Goal: Task Accomplishment & Management: Manage account settings

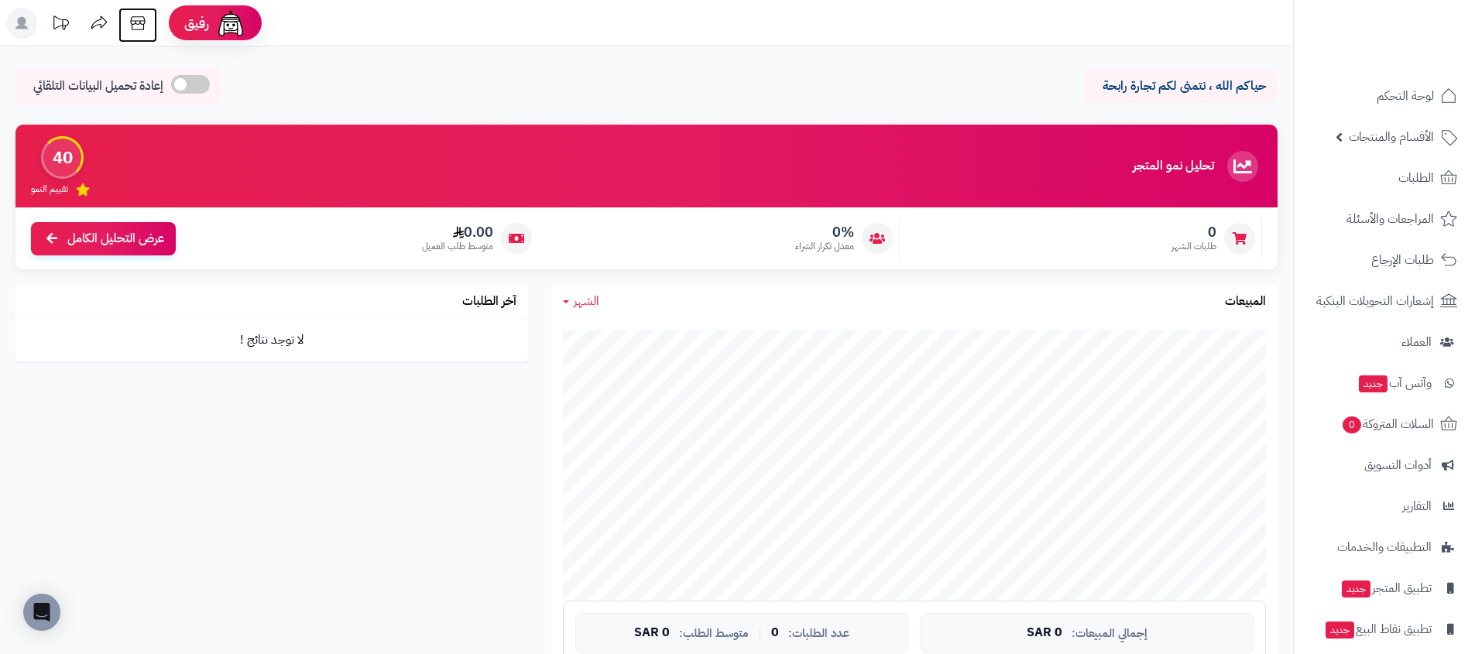
click at [142, 30] on icon at bounding box center [137, 23] width 31 height 31
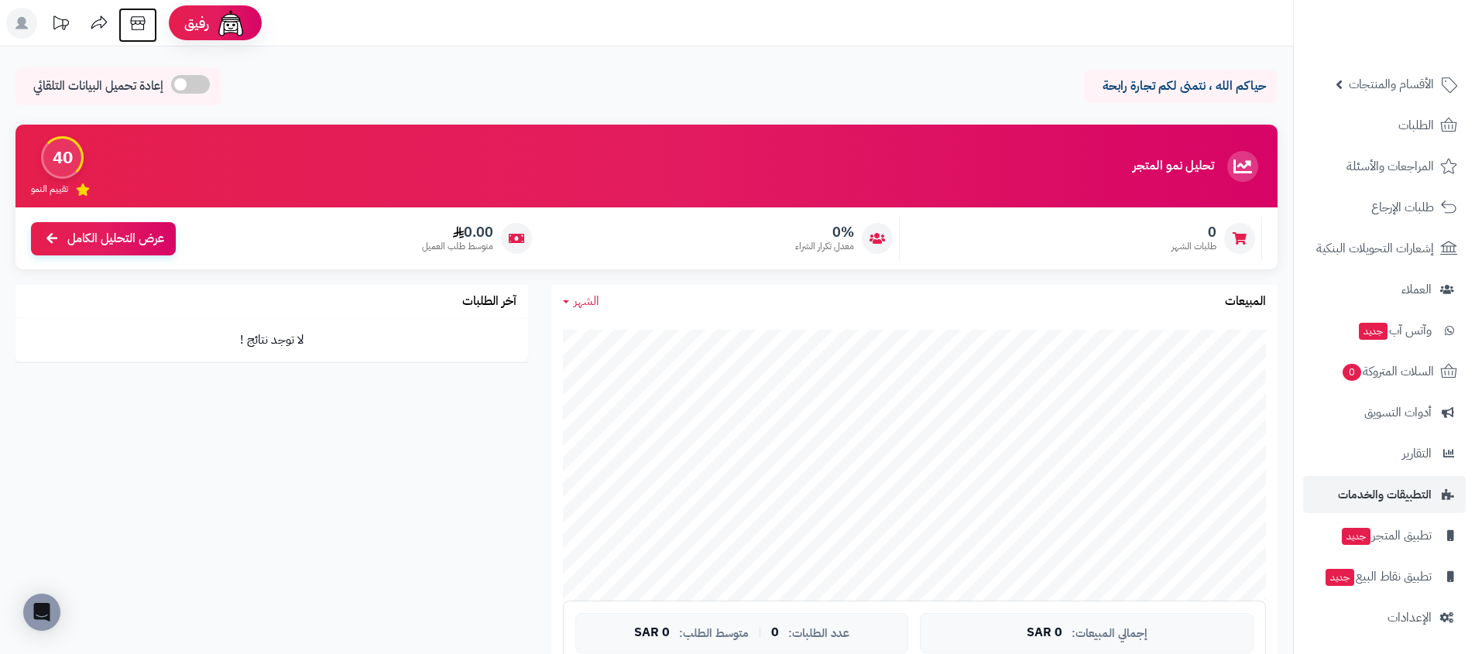
scroll to position [54, 0]
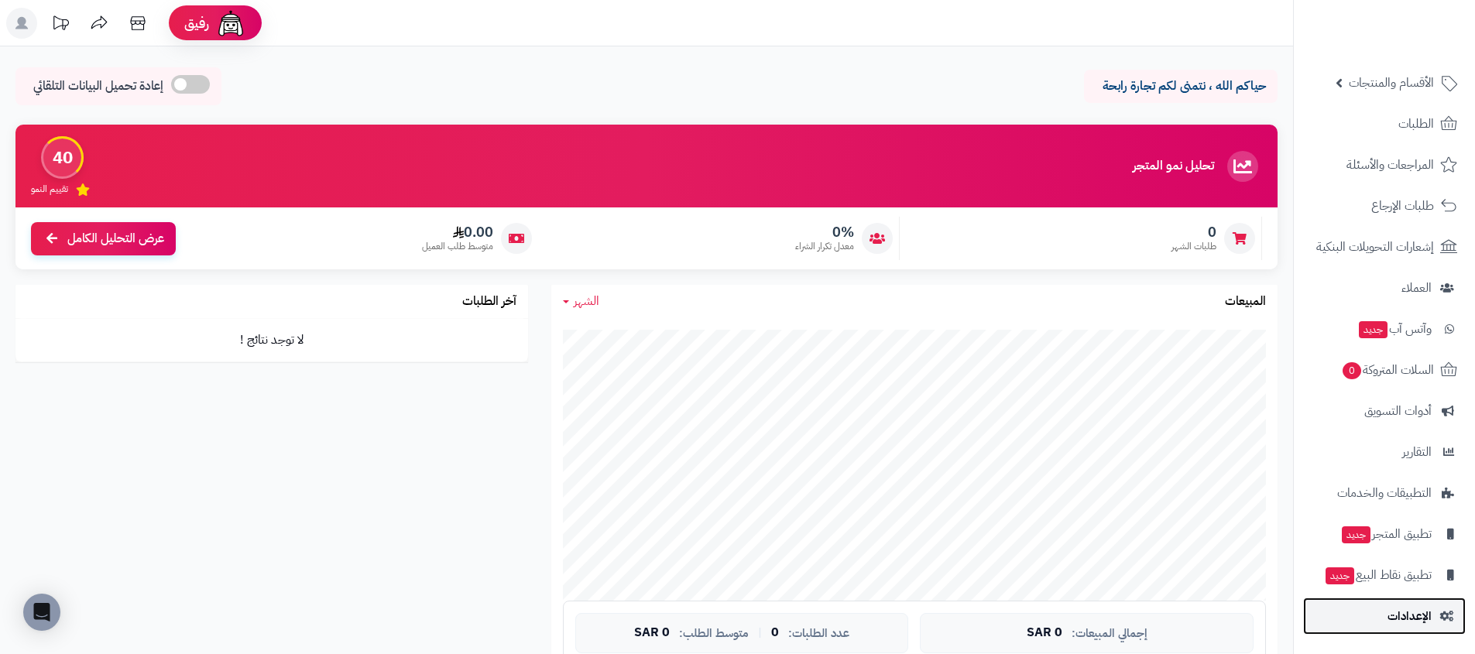
click at [1373, 612] on link "الإعدادات" at bounding box center [1384, 616] width 163 height 37
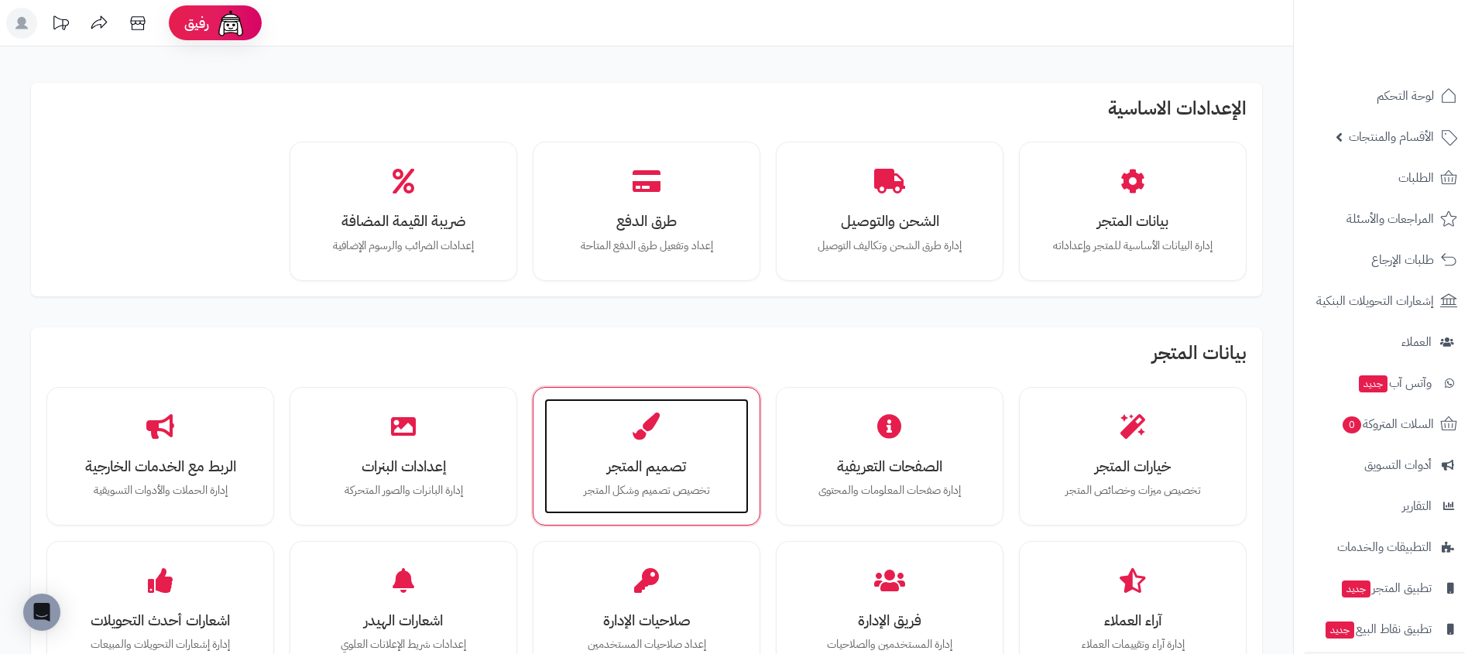
click at [605, 427] on div "تصميم المتجر تخصيص تصميم وشكل المتجر" at bounding box center [646, 457] width 204 height 116
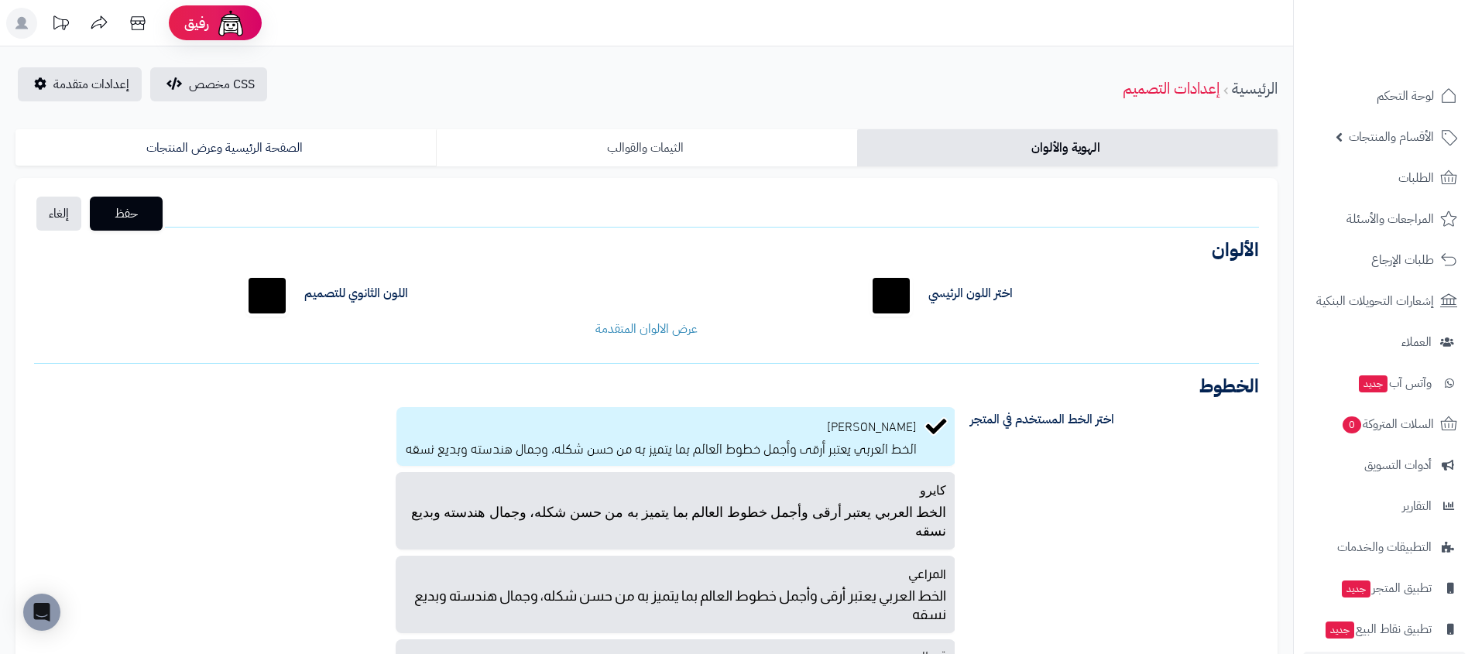
click at [677, 138] on link "الثيمات والقوالب" at bounding box center [646, 147] width 420 height 37
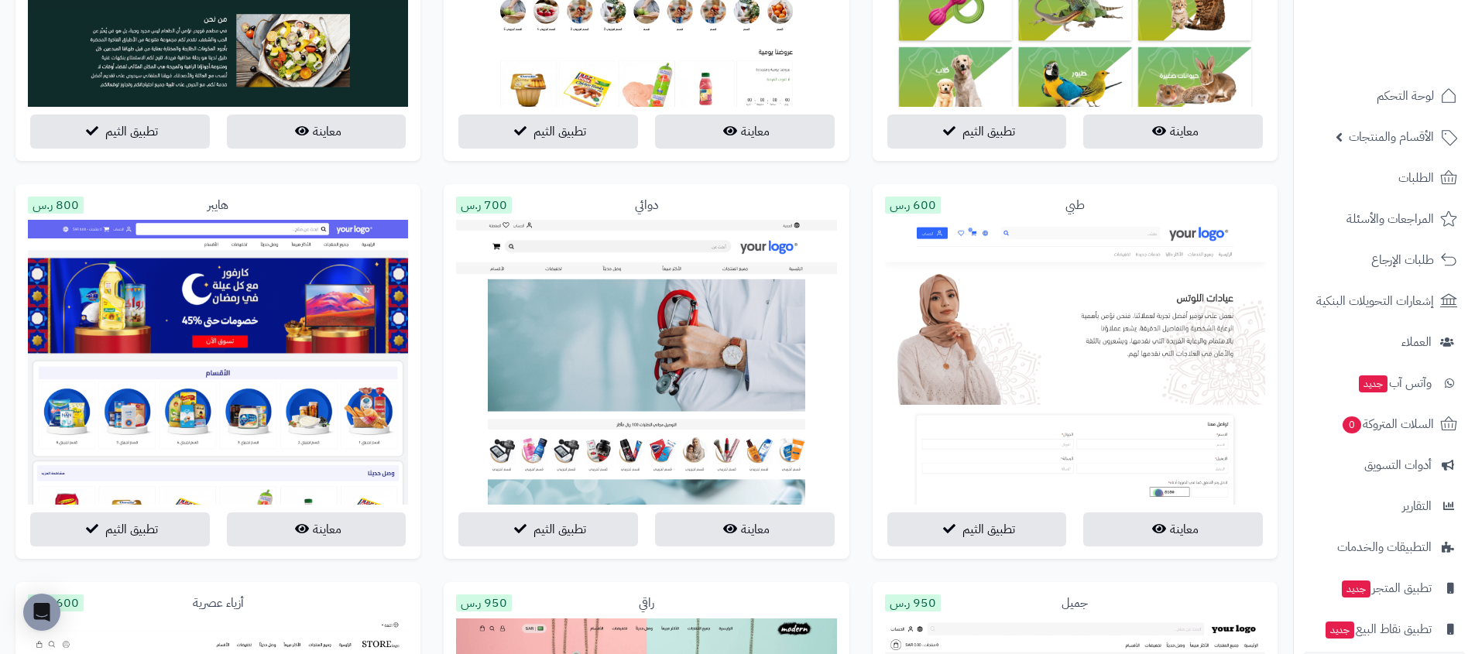
scroll to position [2249, 0]
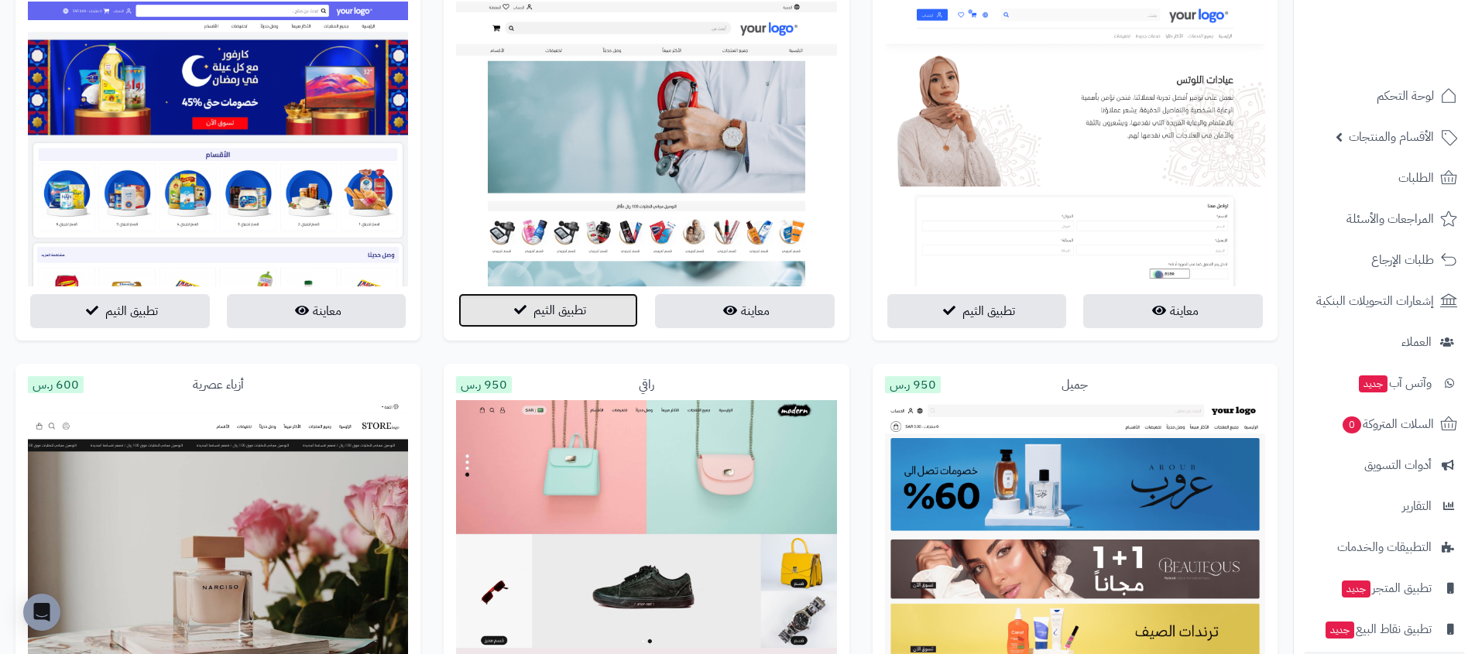
click at [528, 306] on button "تطبيق الثيم" at bounding box center [548, 310] width 180 height 34
click at [571, 313] on span "تطبيق الثيم" at bounding box center [559, 310] width 53 height 19
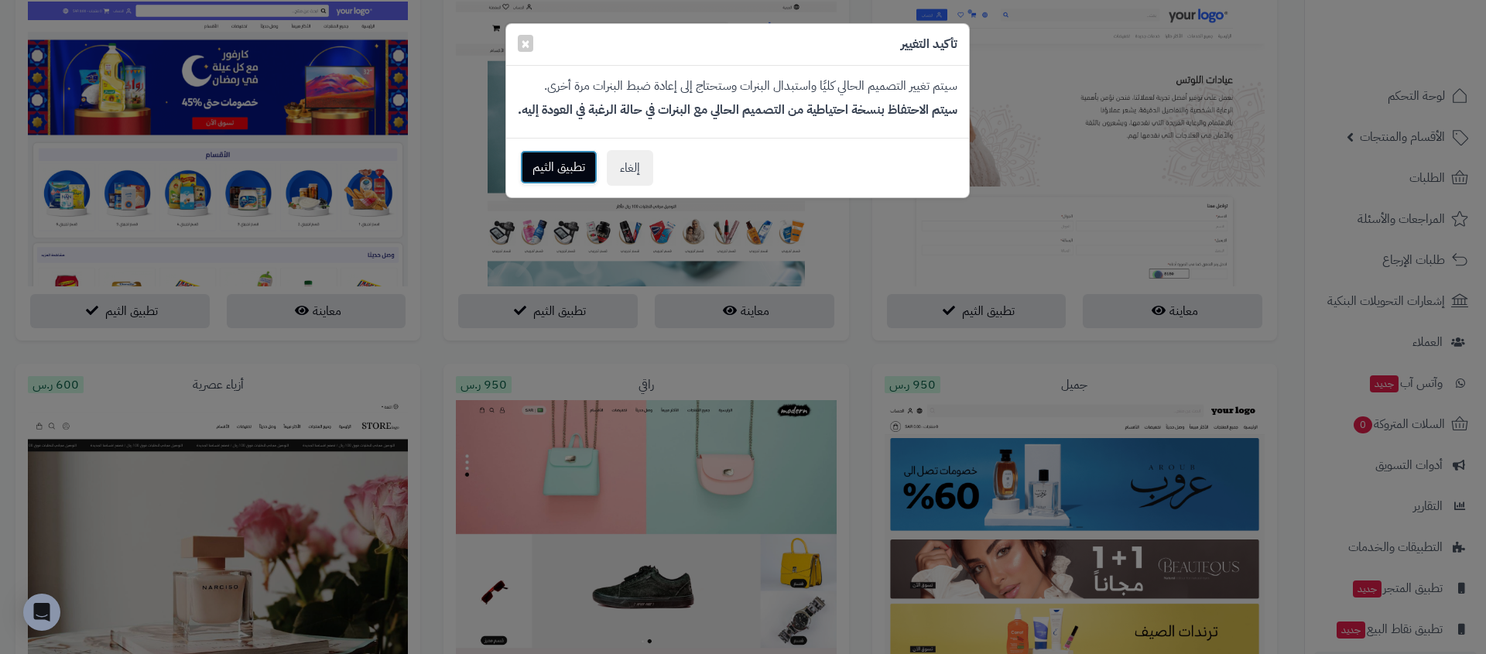
click at [544, 166] on button "تطبيق الثيم" at bounding box center [558, 167] width 77 height 34
click at [570, 167] on button "تطبيق الثيم" at bounding box center [558, 167] width 77 height 34
click at [519, 38] on button "×" at bounding box center [525, 42] width 15 height 17
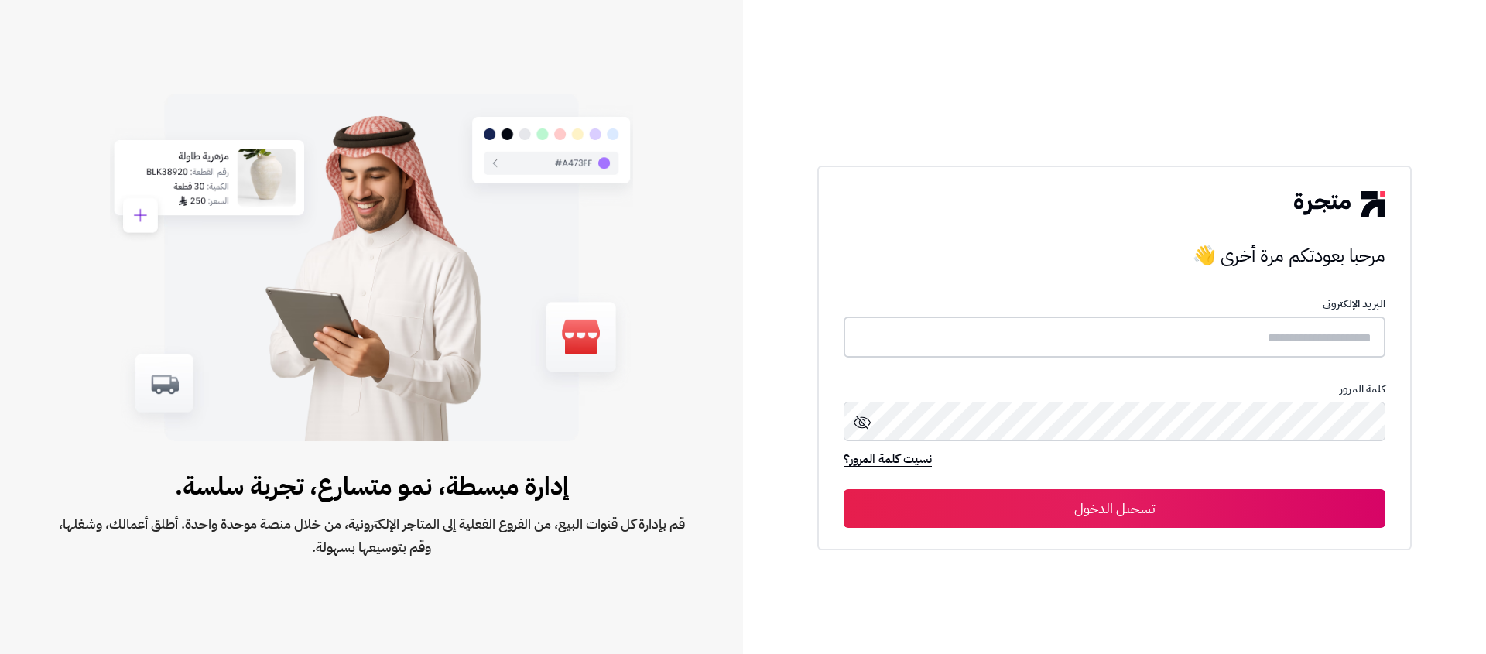
type input "**********"
click at [1074, 510] on button "تسجيل الدخول" at bounding box center [1115, 507] width 542 height 39
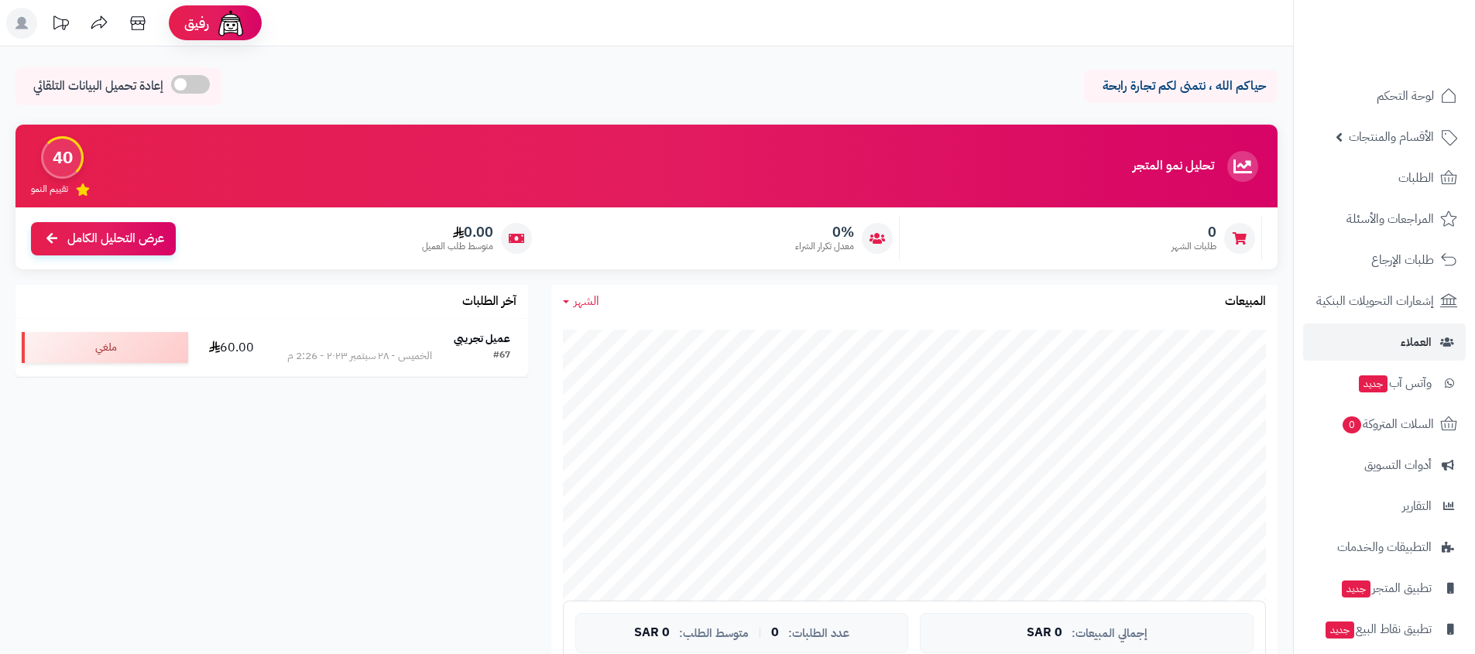
scroll to position [54, 0]
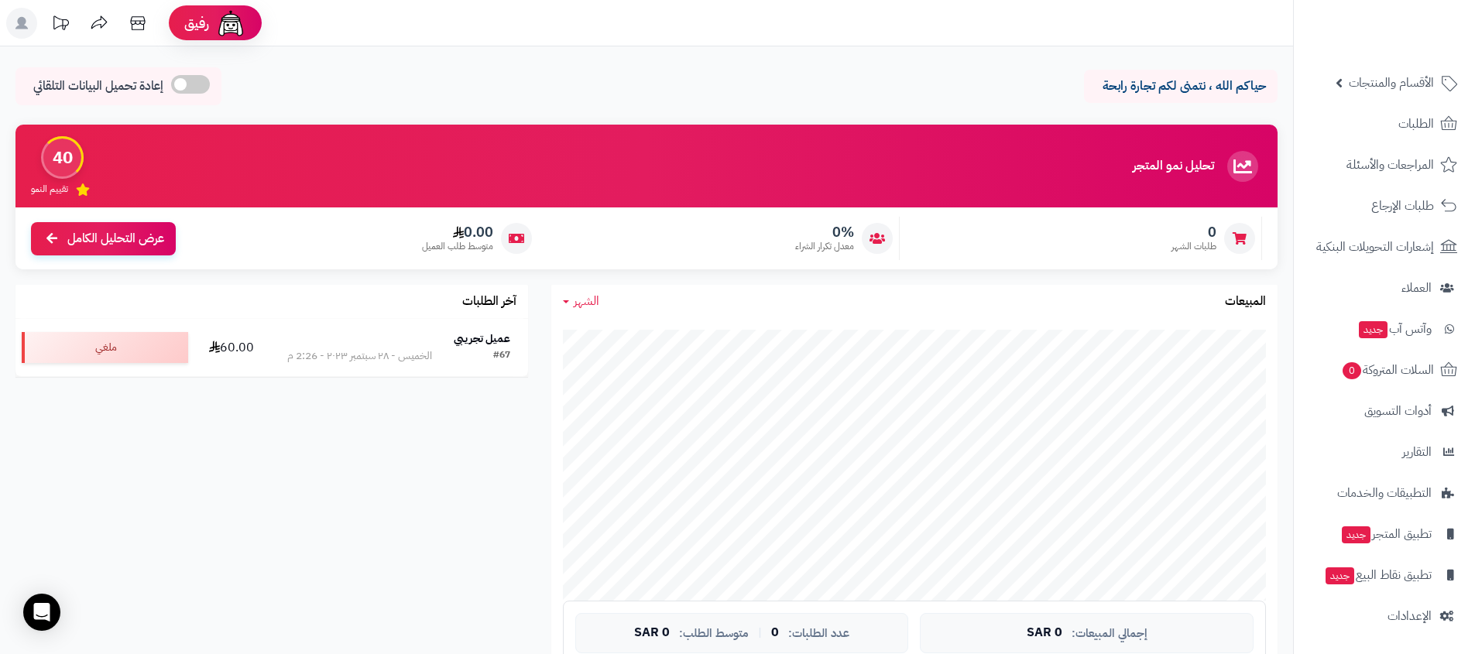
click at [1399, 639] on nav "لوحة التحكم الأقسام والمنتجات المنتجات الأقسام الماركات مواصفات المنتجات مواصفا…" at bounding box center [1384, 346] width 182 height 654
click at [1400, 628] on link "الإعدادات" at bounding box center [1384, 616] width 163 height 37
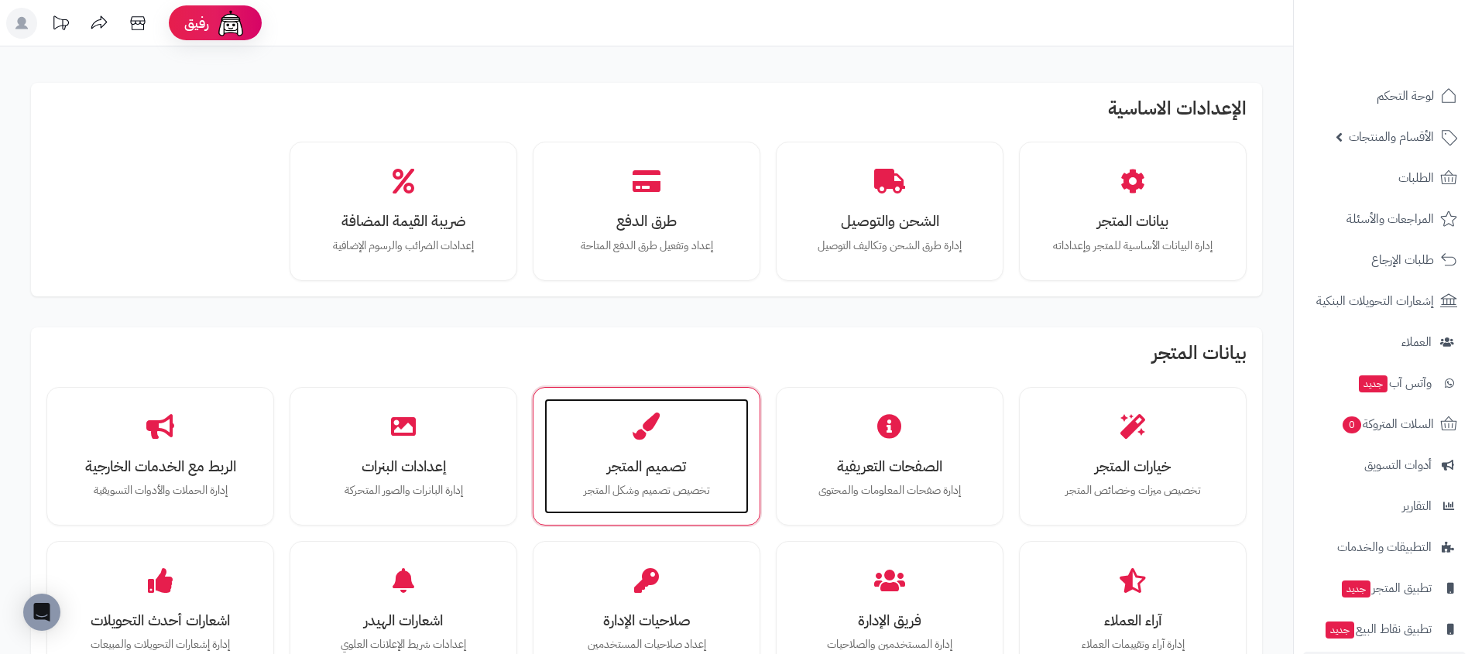
click at [678, 487] on p "تخصيص تصميم وشكل المتجر" at bounding box center [646, 490] width 173 height 17
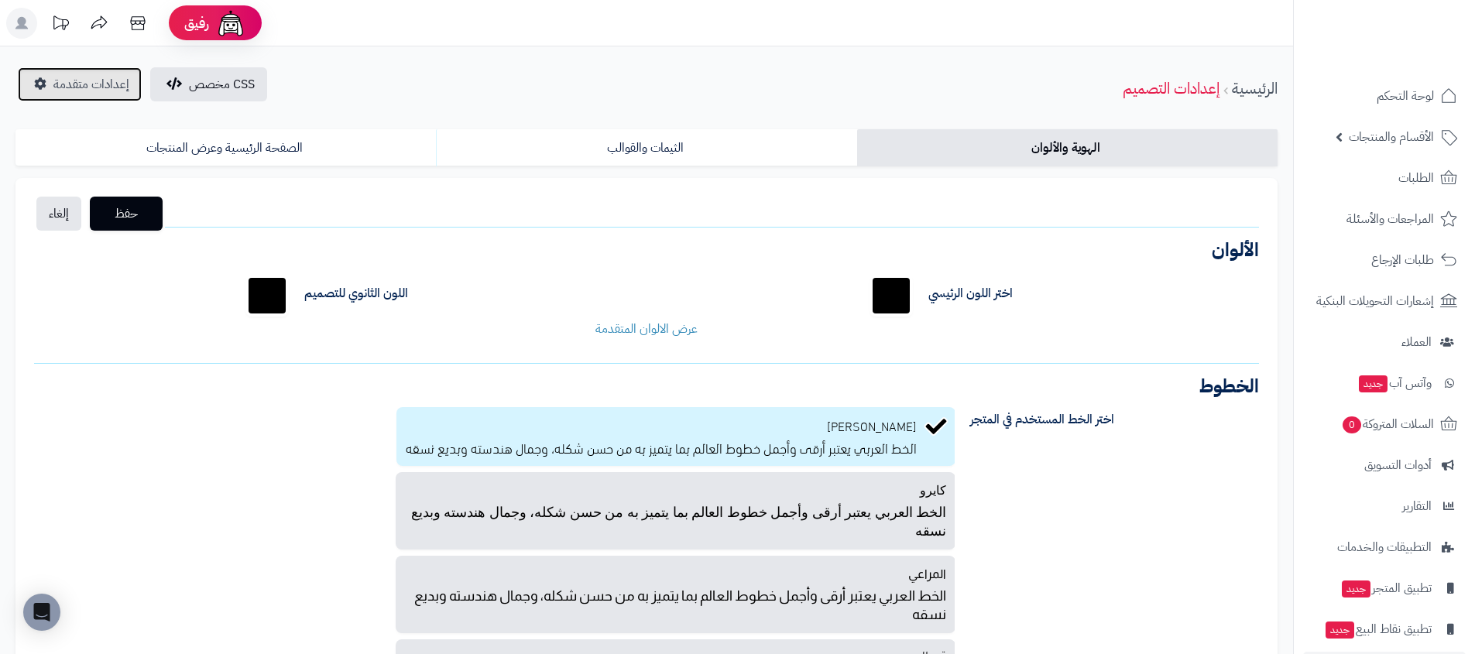
click at [50, 83] on link "إعدادات متقدمة" at bounding box center [80, 84] width 124 height 34
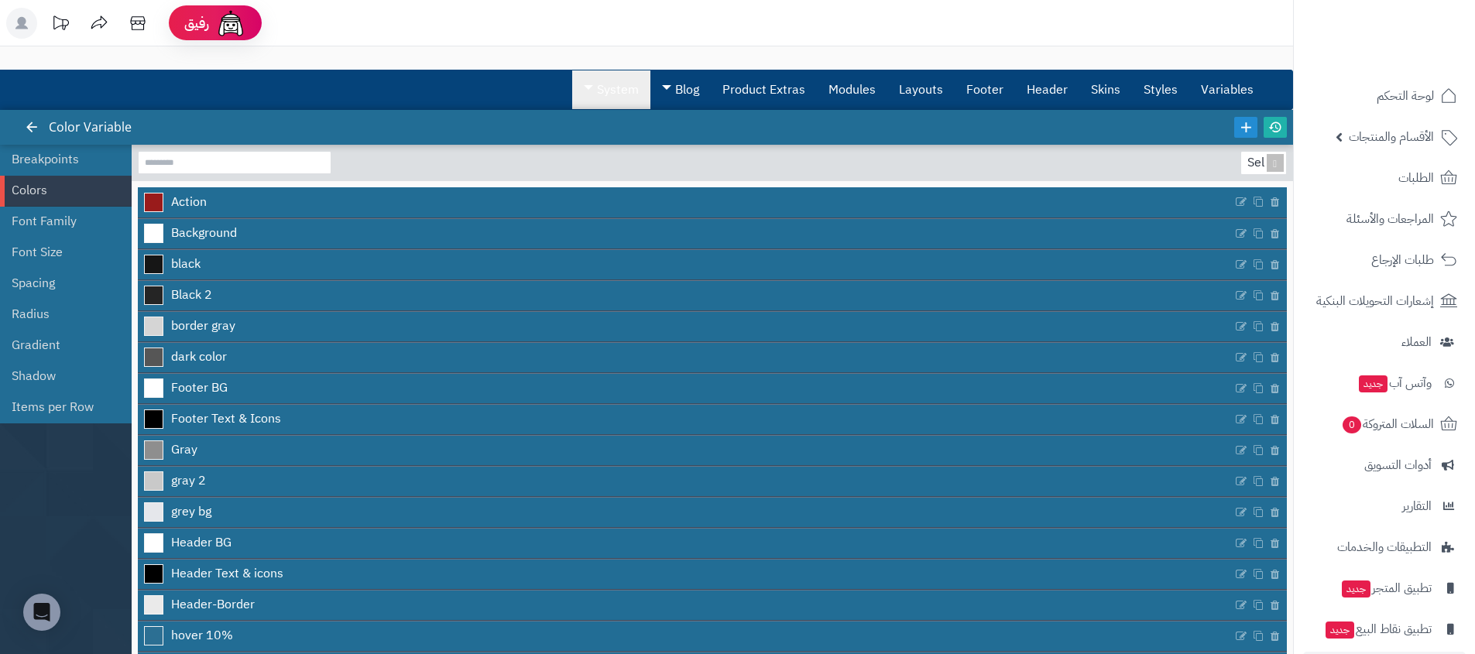
click at [606, 95] on link "System" at bounding box center [611, 89] width 78 height 39
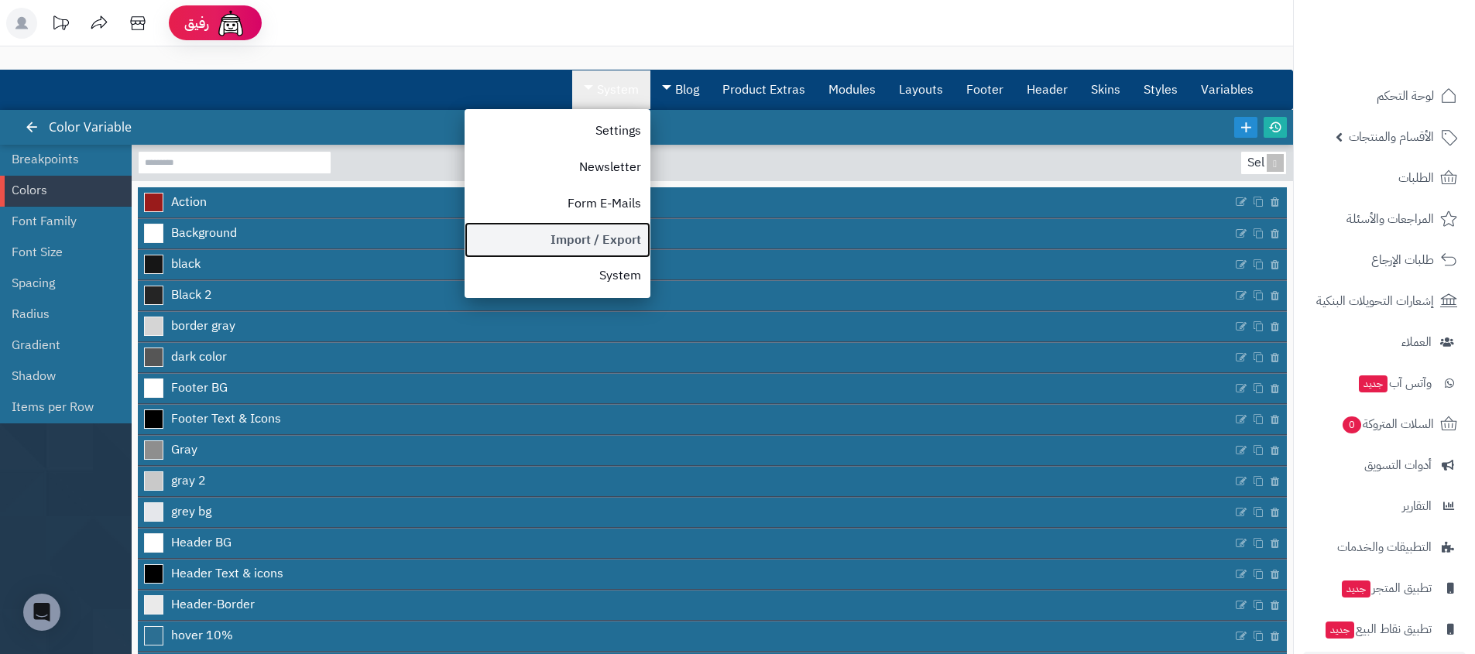
click at [588, 226] on link "Import / Export" at bounding box center [557, 240] width 186 height 36
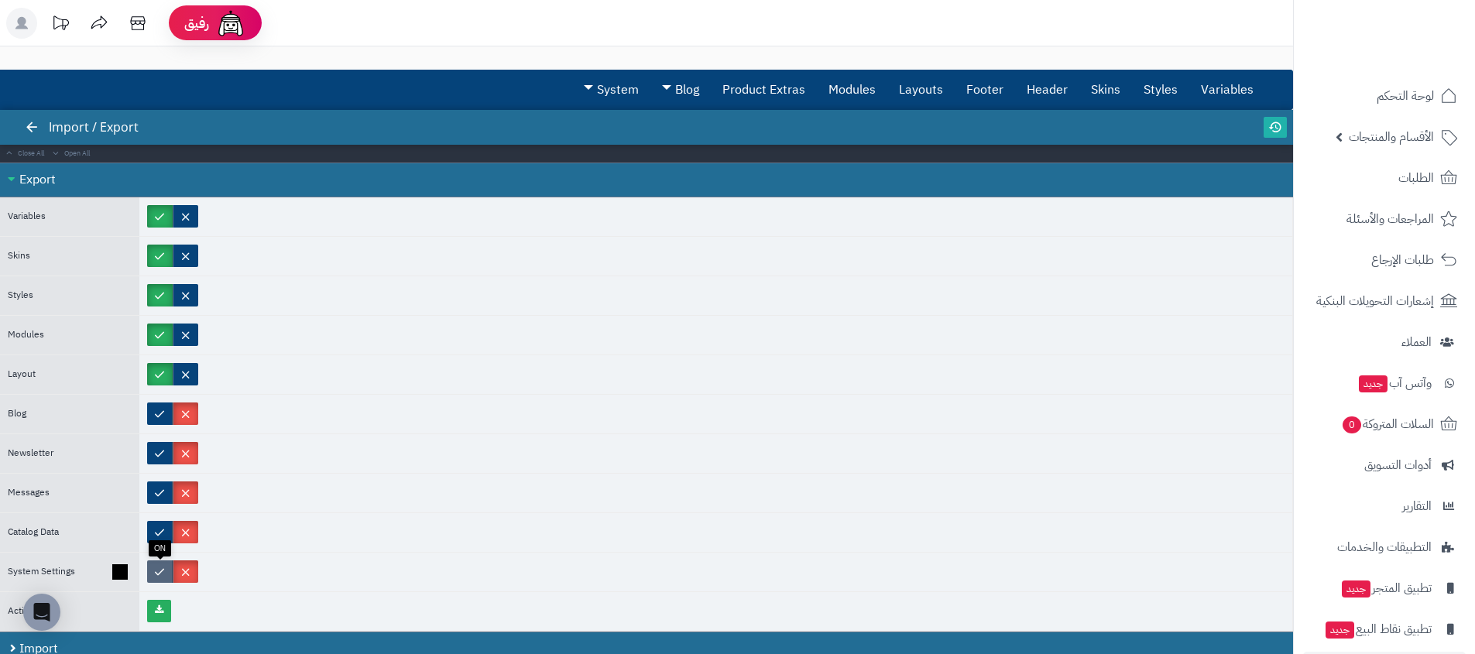
click at [149, 570] on label at bounding box center [160, 571] width 26 height 22
click at [163, 605] on link at bounding box center [159, 611] width 24 height 22
click at [999, 295] on div at bounding box center [715, 295] width 1153 height 39
